Goal: Find specific page/section: Find specific page/section

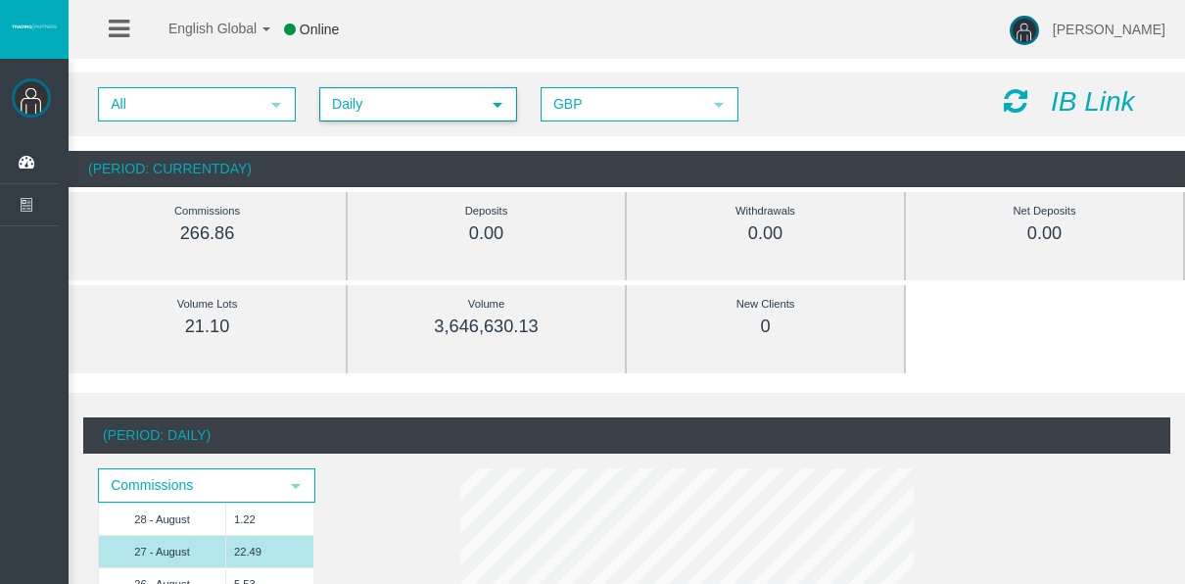
click at [207, 551] on td "27 - August" at bounding box center [162, 551] width 127 height 32
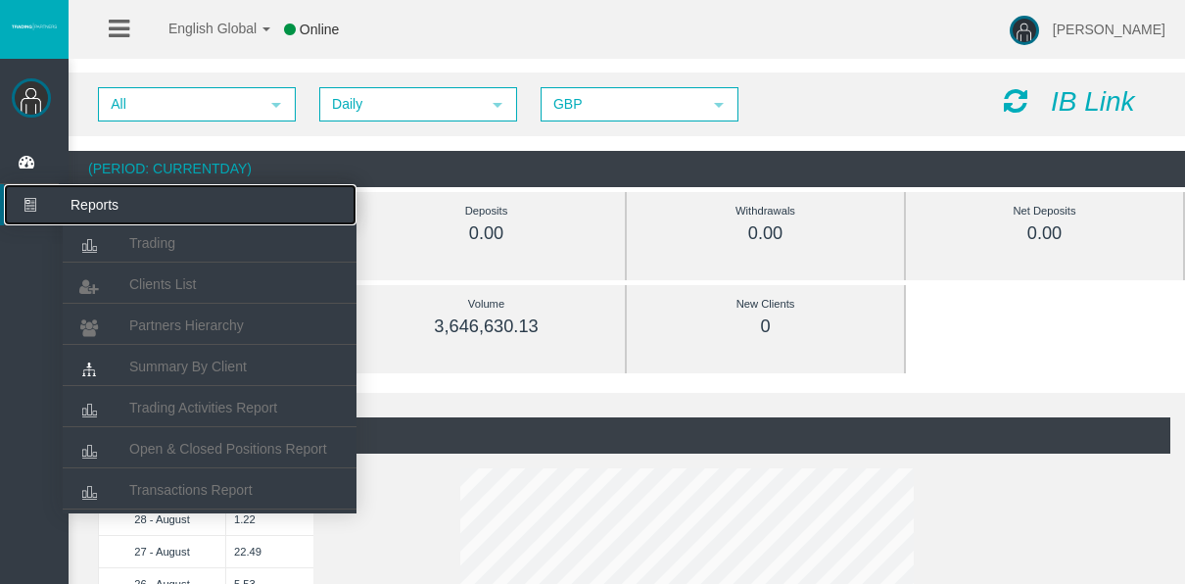
click at [38, 206] on icon at bounding box center [30, 204] width 52 height 41
click at [158, 327] on span "Partners Hierarchy" at bounding box center [186, 325] width 115 height 16
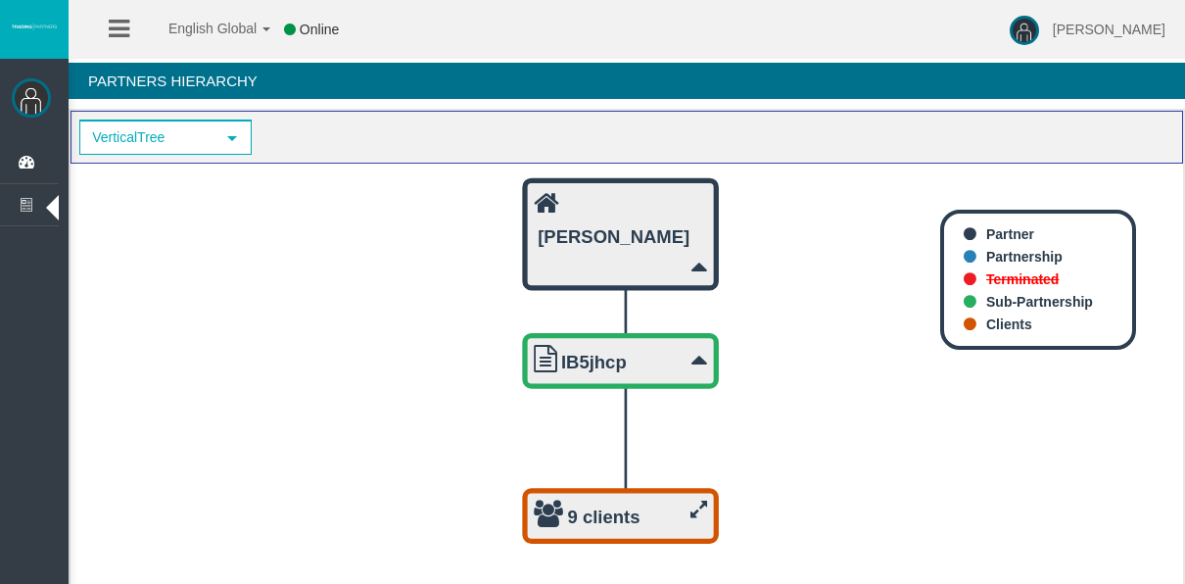
click at [620, 225] on b "[PERSON_NAME]" at bounding box center [614, 235] width 152 height 21
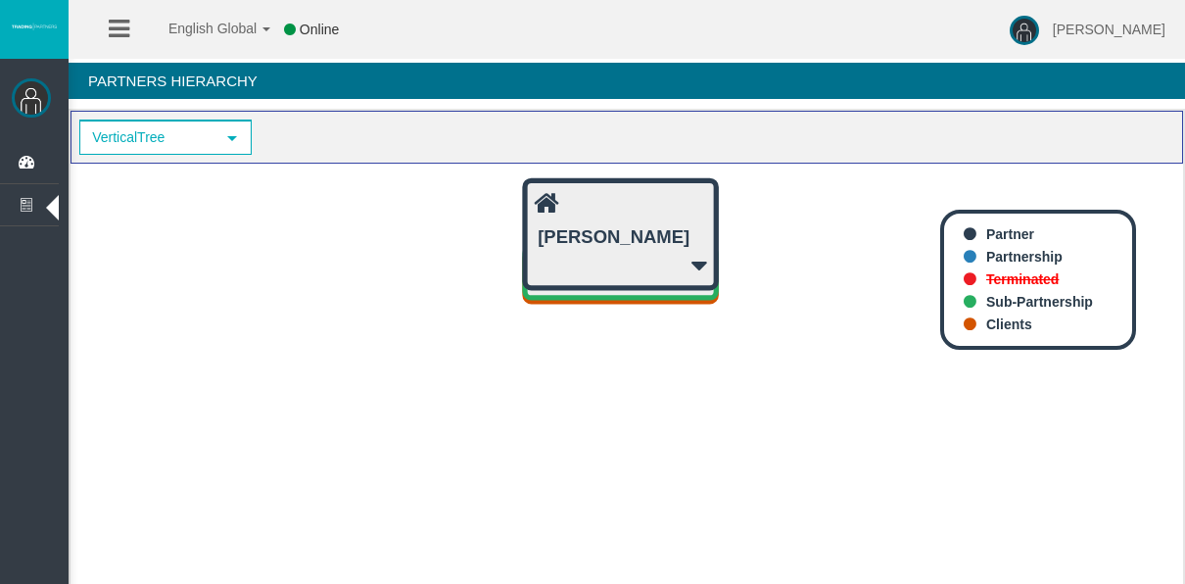
click at [620, 225] on b "[PERSON_NAME]" at bounding box center [614, 235] width 152 height 21
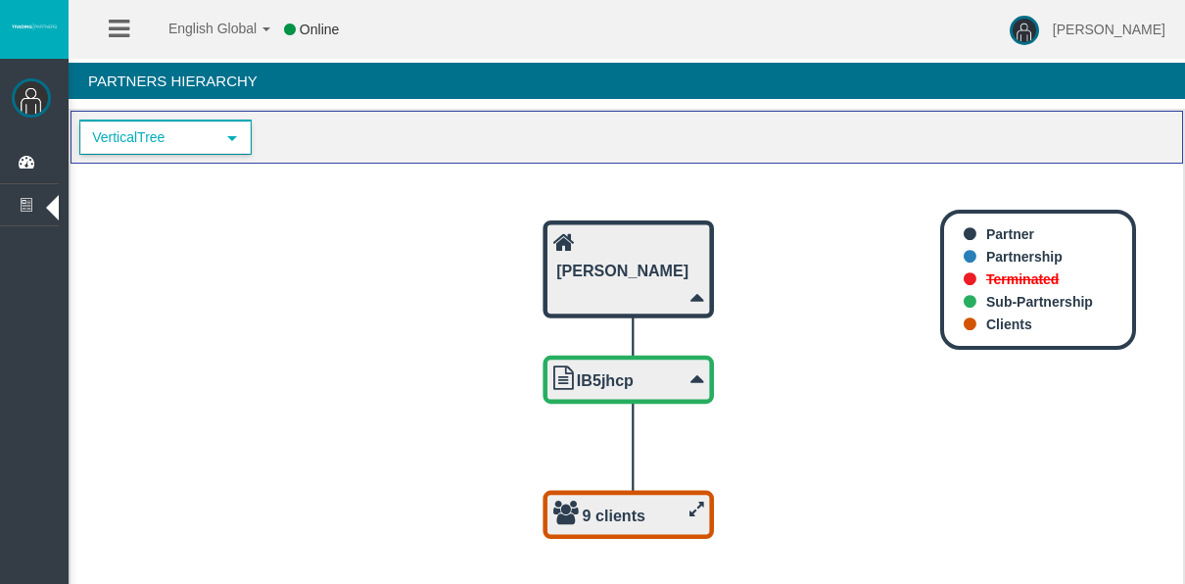
click at [175, 135] on span "VerticalTree" at bounding box center [147, 137] width 133 height 30
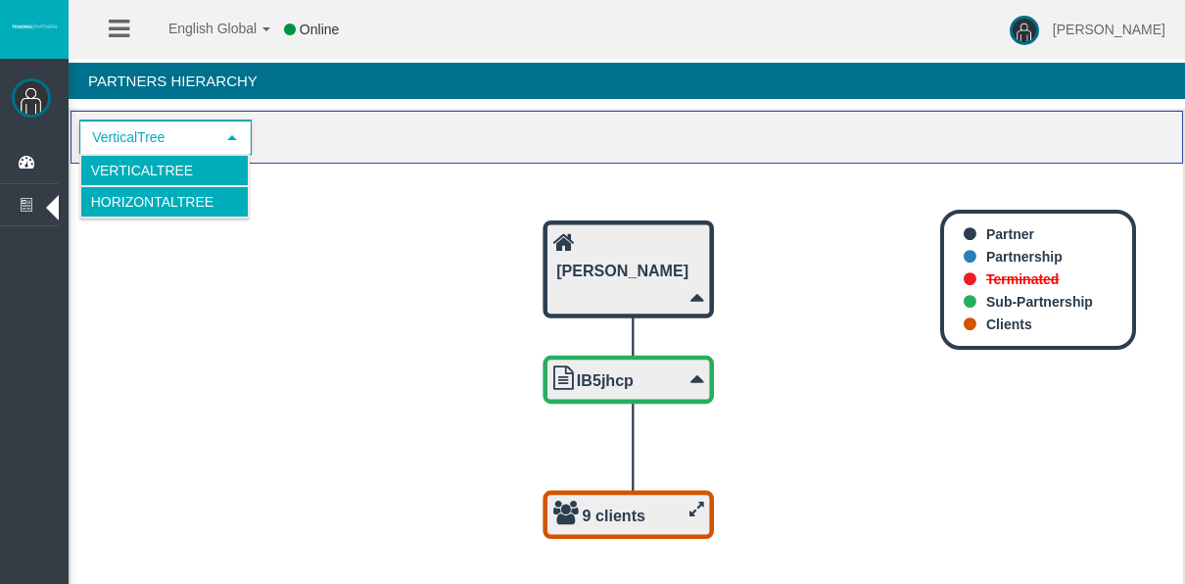
click at [201, 186] on li "HorizontalTree" at bounding box center [164, 201] width 168 height 31
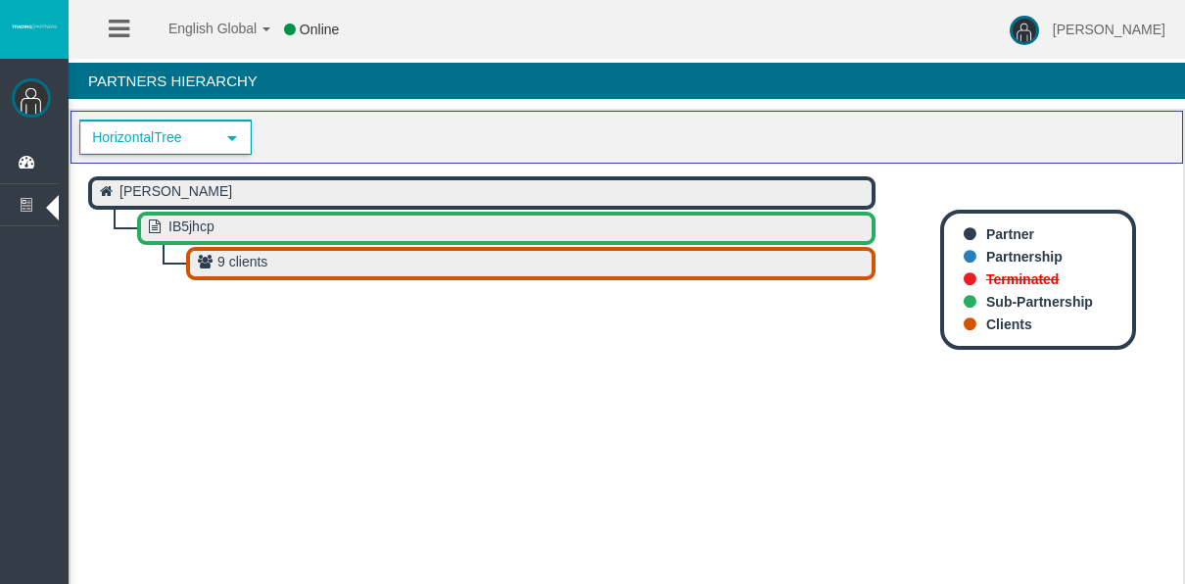
click at [171, 143] on span "HorizontalTree" at bounding box center [147, 137] width 133 height 30
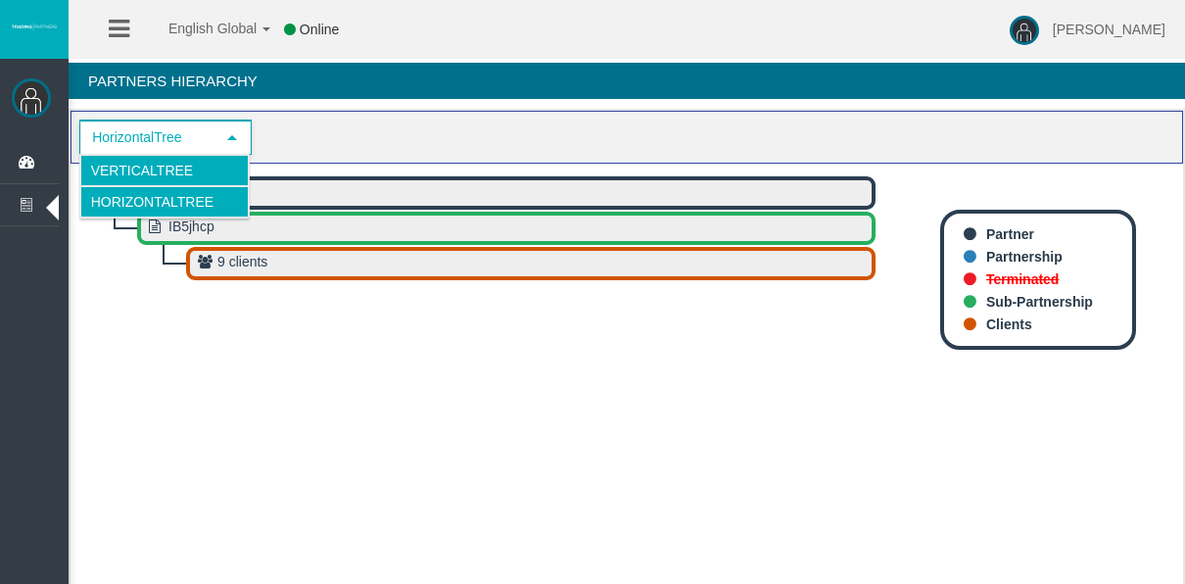
click at [188, 171] on li "VerticalTree" at bounding box center [164, 170] width 168 height 31
